Goal: Transaction & Acquisition: Purchase product/service

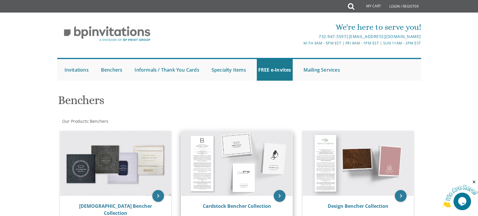
click at [229, 164] on img at bounding box center [236, 163] width 111 height 65
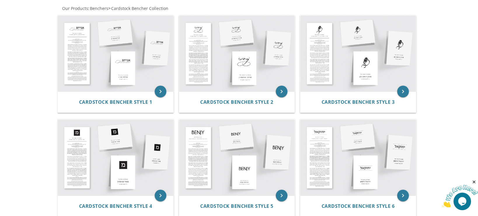
scroll to position [120, 0]
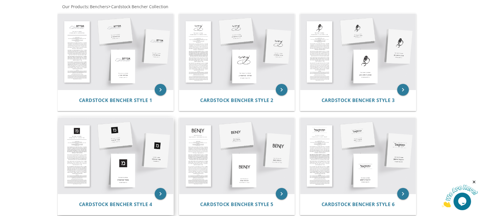
click at [107, 152] on img at bounding box center [116, 156] width 116 height 76
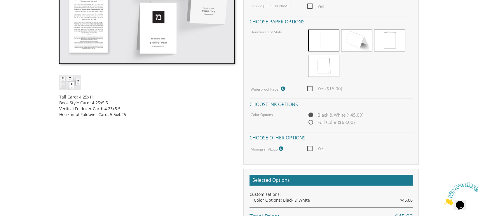
scroll to position [224, 0]
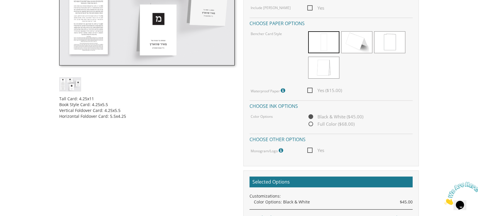
click at [308, 150] on span "Yes" at bounding box center [315, 149] width 17 height 7
click at [308, 150] on input "Yes" at bounding box center [309, 150] width 4 height 4
checkbox input "true"
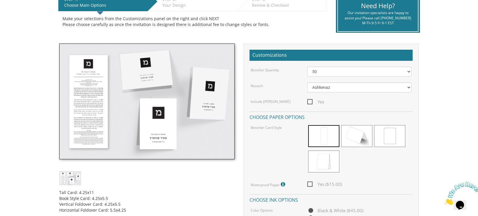
scroll to position [130, 0]
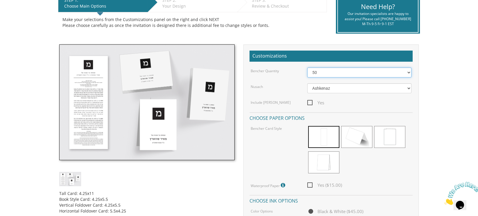
click at [406, 71] on select "50 60 70 80 90 100 125 150 175 200 225 250 275 300 325 350 375 400 425 450 475 …" at bounding box center [359, 72] width 104 height 10
select select "80"
click at [307, 67] on select "50 60 70 80 90 100 125 150 175 200 225 250 275 300 325 350 375 400 425 450 475 …" at bounding box center [359, 72] width 104 height 10
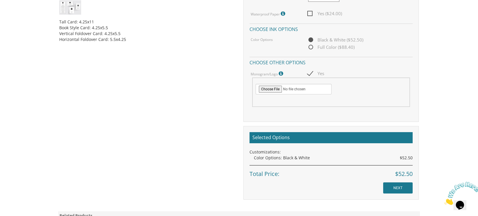
scroll to position [308, 0]
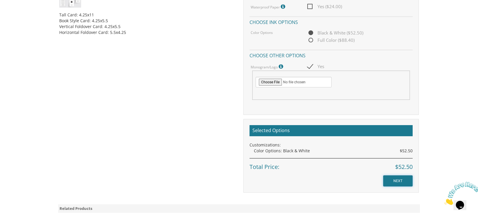
click at [397, 179] on input "NEXT" at bounding box center [397, 180] width 29 height 11
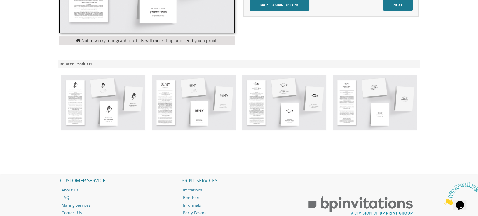
scroll to position [268, 0]
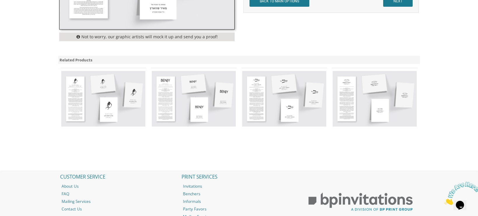
click at [361, 99] on img at bounding box center [375, 98] width 84 height 55
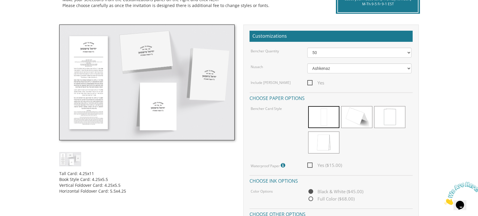
scroll to position [136, 0]
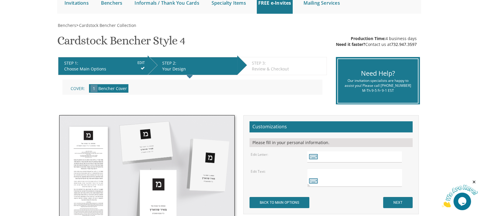
scroll to position [65, 0]
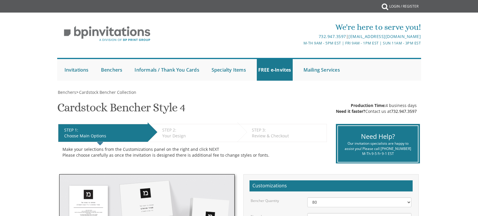
select select "80"
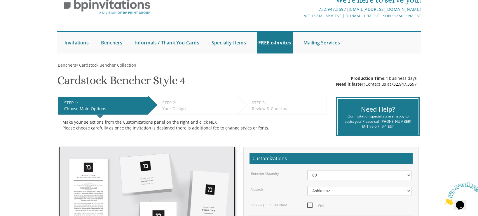
scroll to position [26, 0]
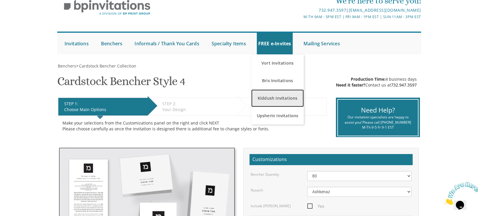
click at [277, 96] on link "Kiddush Invitations" at bounding box center [277, 98] width 53 height 18
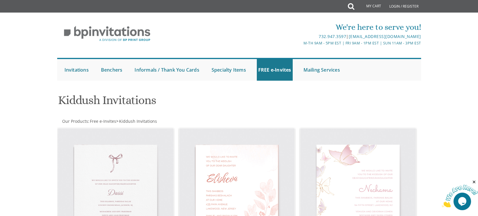
scroll to position [21, 0]
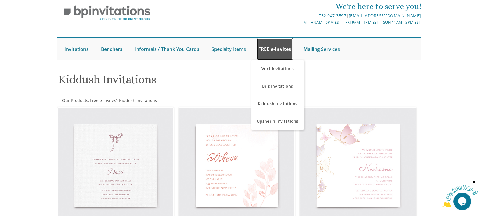
click at [268, 49] on link "FREE e-Invites" at bounding box center [275, 49] width 36 height 22
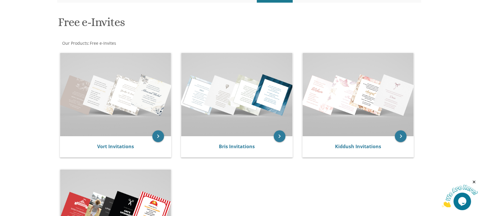
scroll to position [77, 0]
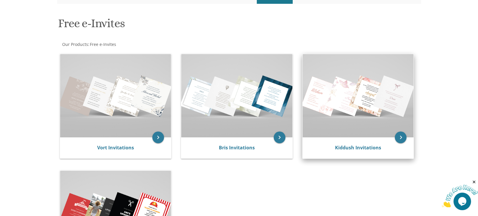
click at [367, 113] on img at bounding box center [358, 95] width 111 height 83
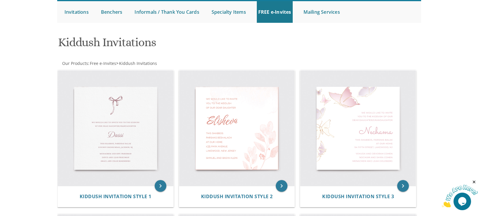
scroll to position [52, 0]
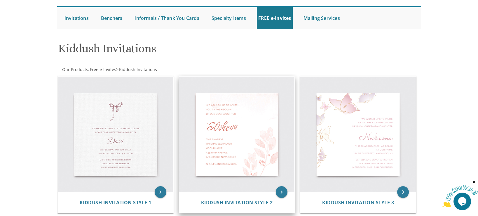
click at [238, 142] on img at bounding box center [237, 134] width 116 height 116
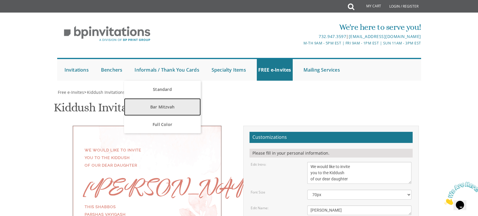
click at [166, 106] on link "Bar Mitzvah" at bounding box center [162, 107] width 77 height 18
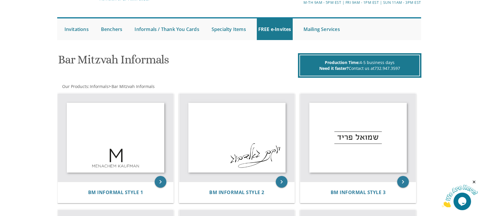
scroll to position [42, 0]
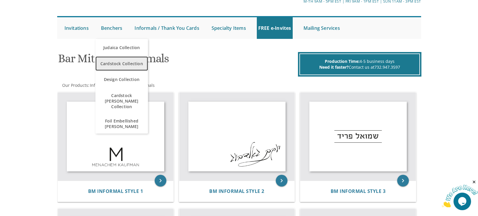
click at [118, 62] on span "Cardstock Collection" at bounding box center [122, 63] width 50 height 11
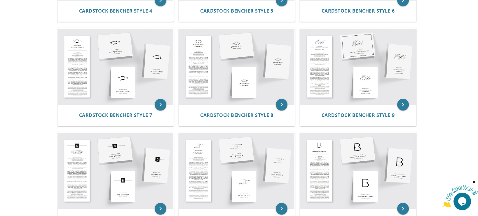
scroll to position [313, 0]
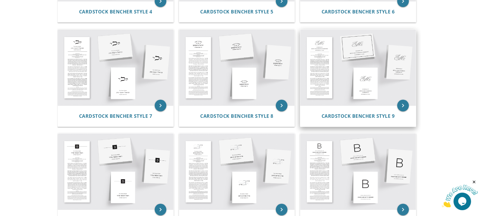
click at [360, 84] on img at bounding box center [358, 67] width 116 height 76
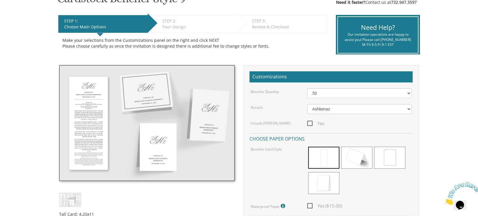
scroll to position [100, 0]
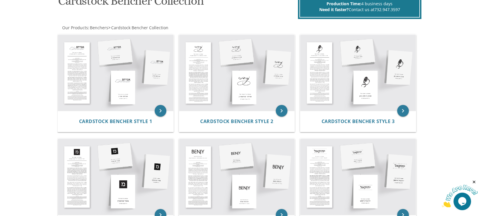
scroll to position [98, 0]
